Goal: Find specific page/section: Find specific page/section

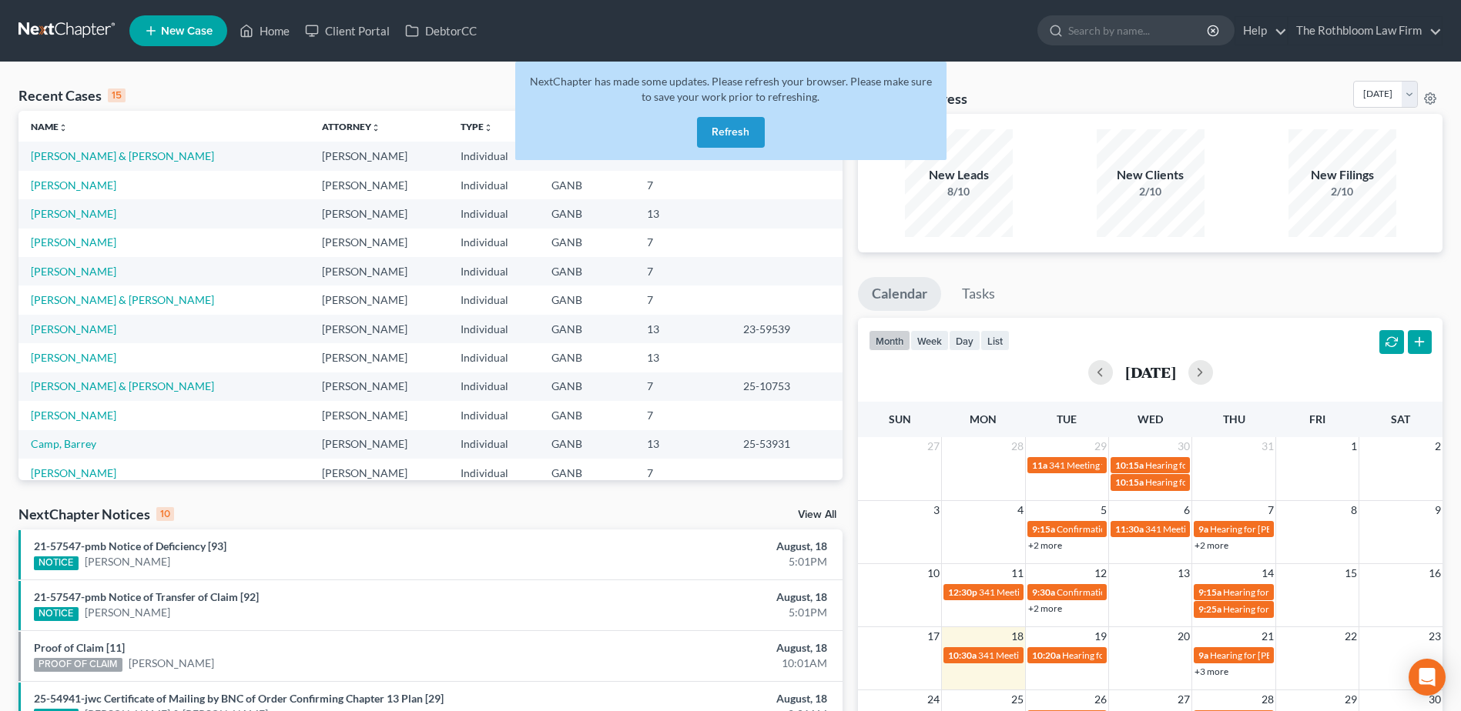
click at [738, 136] on button "Refresh" at bounding box center [731, 132] width 68 height 31
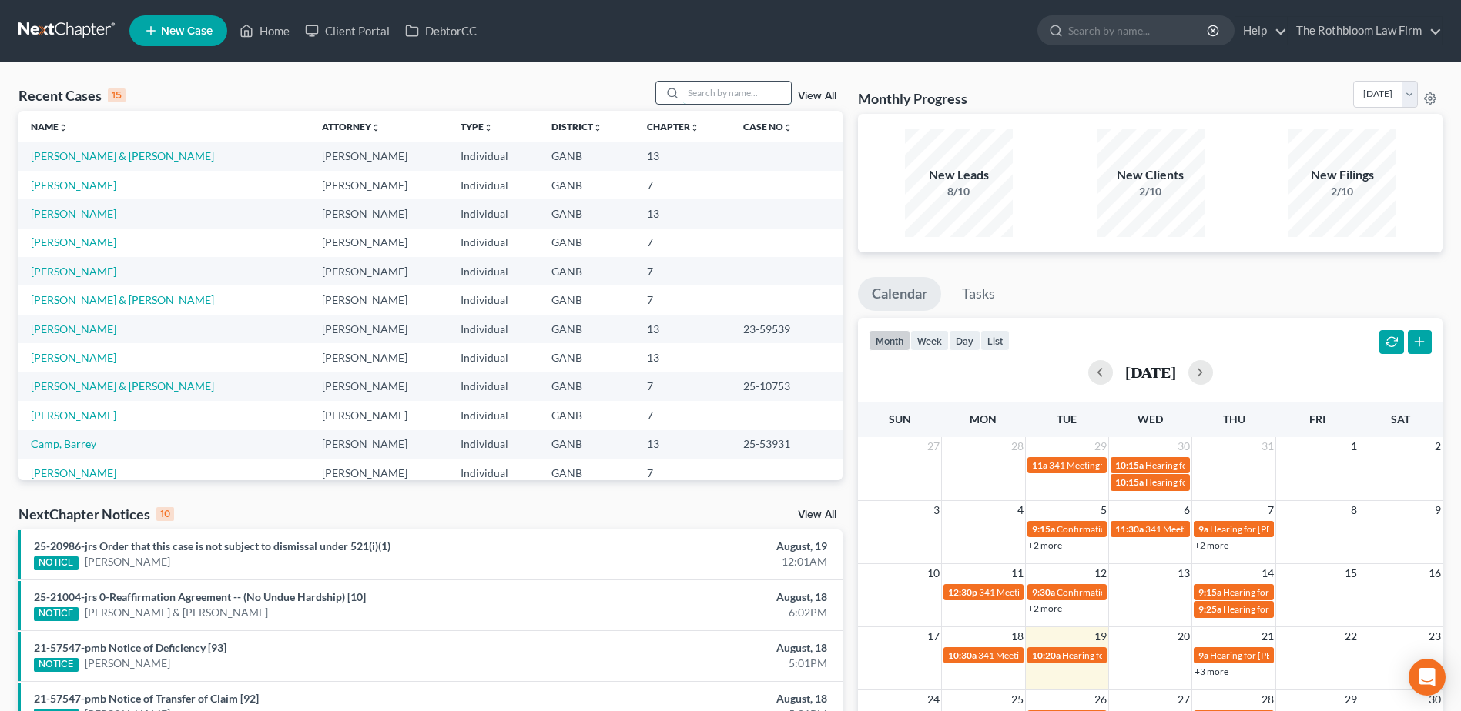
click at [704, 99] on input "search" at bounding box center [737, 93] width 108 height 22
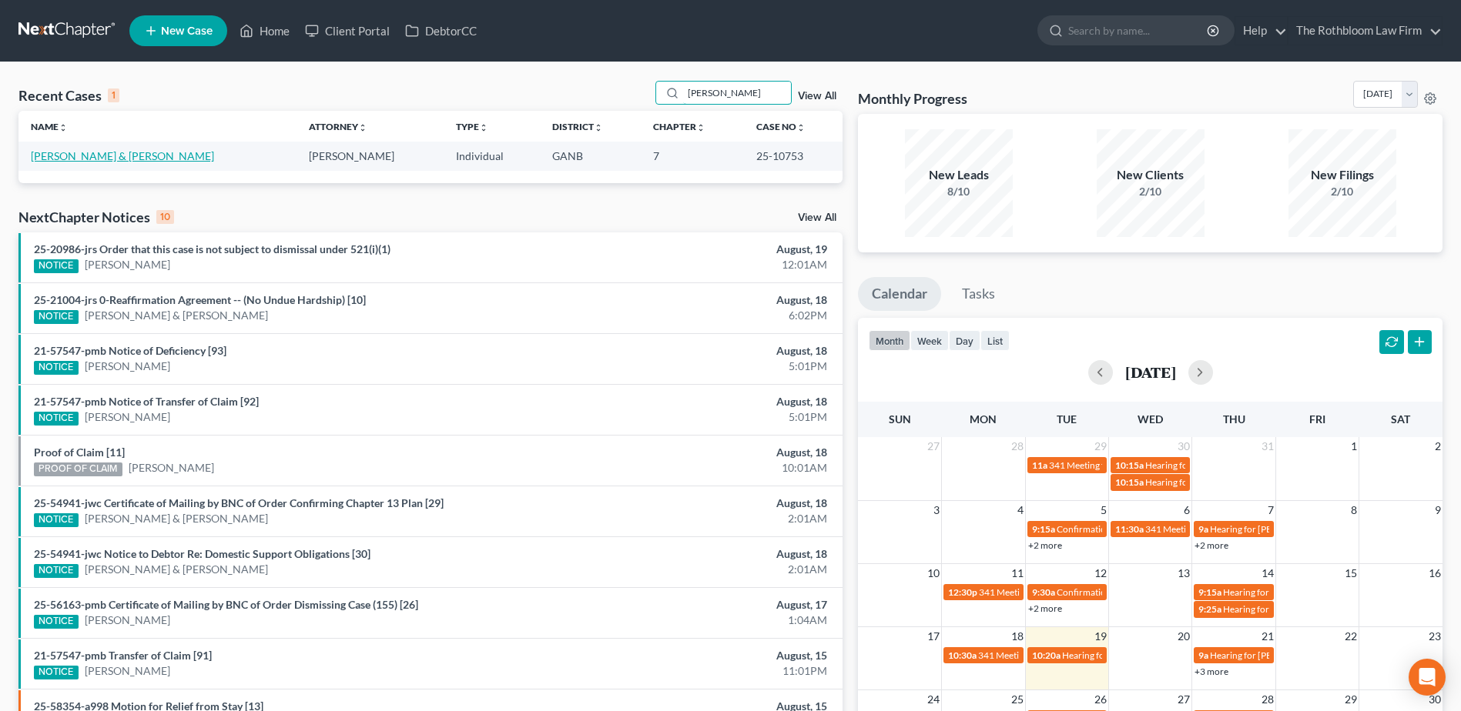
type input "mayabb"
click at [81, 156] on link "[PERSON_NAME] & [PERSON_NAME]" at bounding box center [122, 155] width 183 height 13
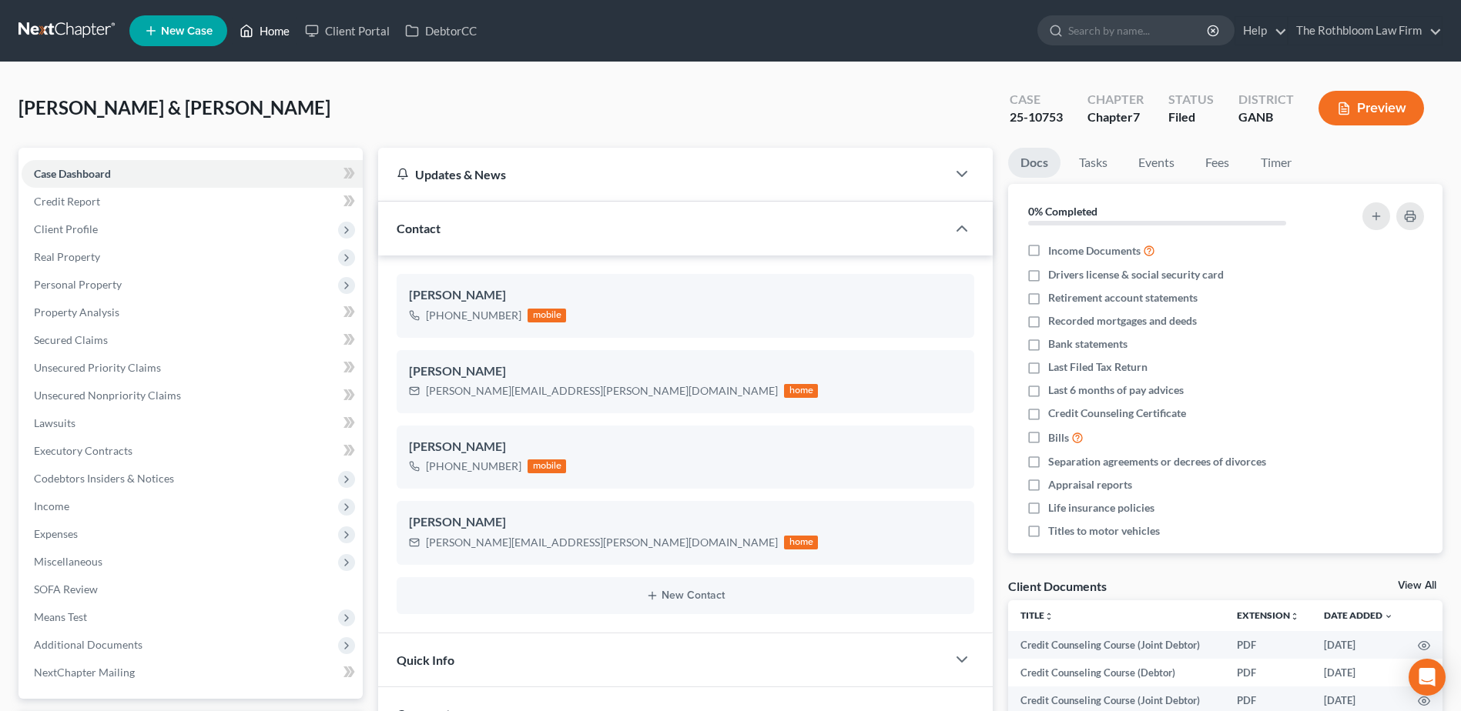
click at [280, 31] on link "Home" at bounding box center [264, 31] width 65 height 28
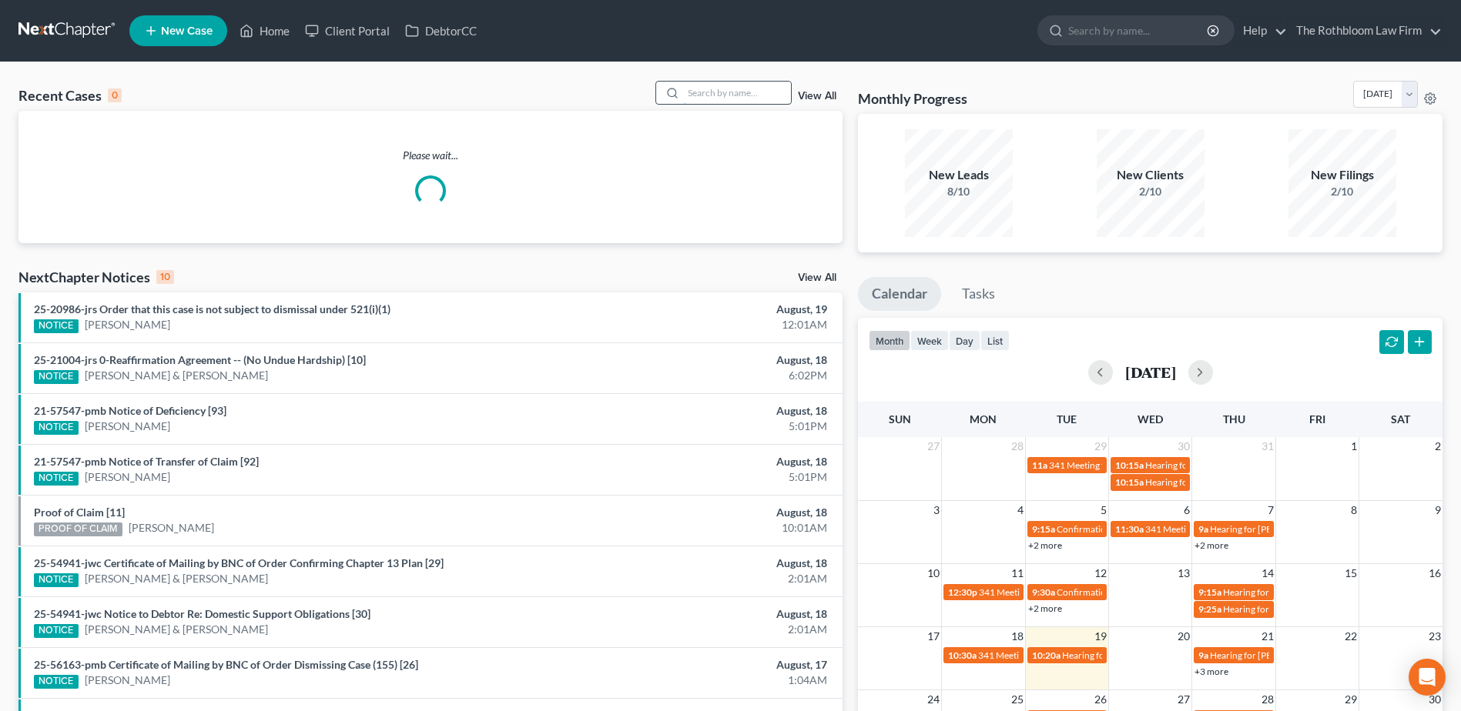
click at [722, 94] on input "search" at bounding box center [737, 93] width 108 height 22
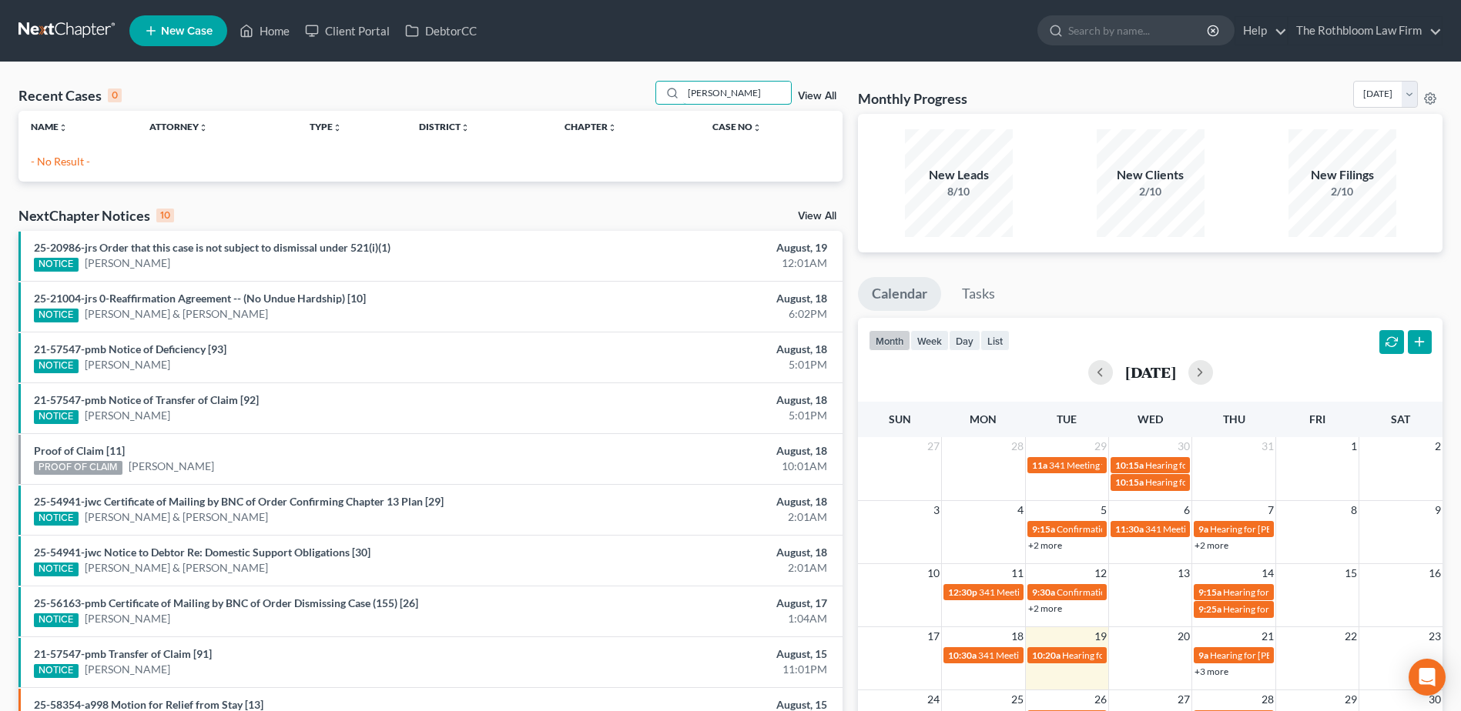
type input "nagy"
